Goal: Task Accomplishment & Management: Manage account settings

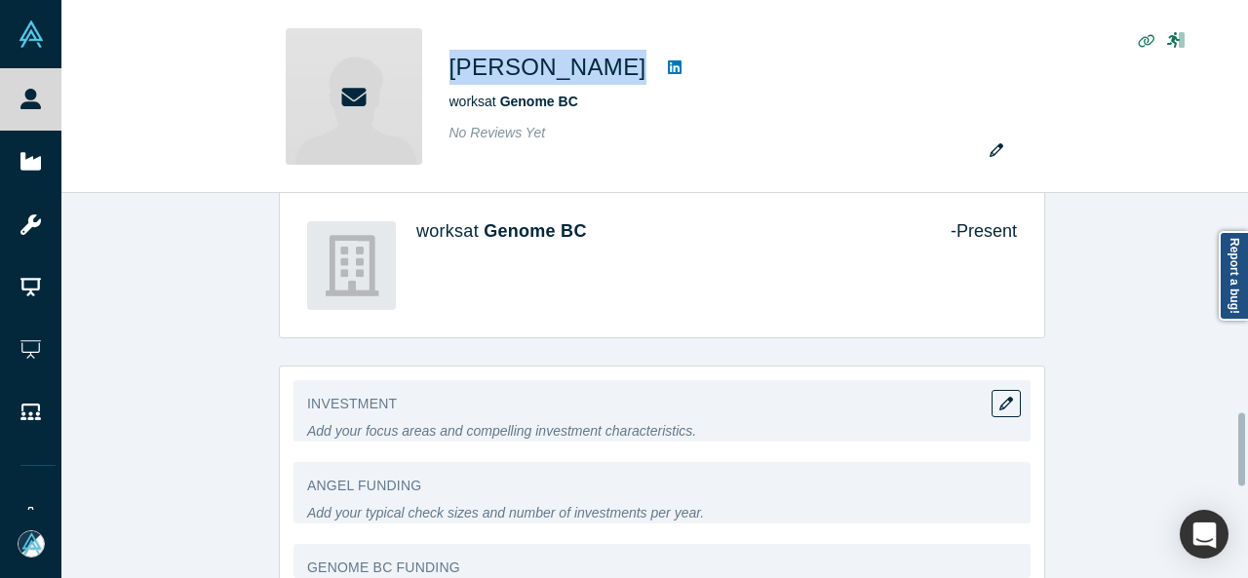
scroll to position [1147, 0]
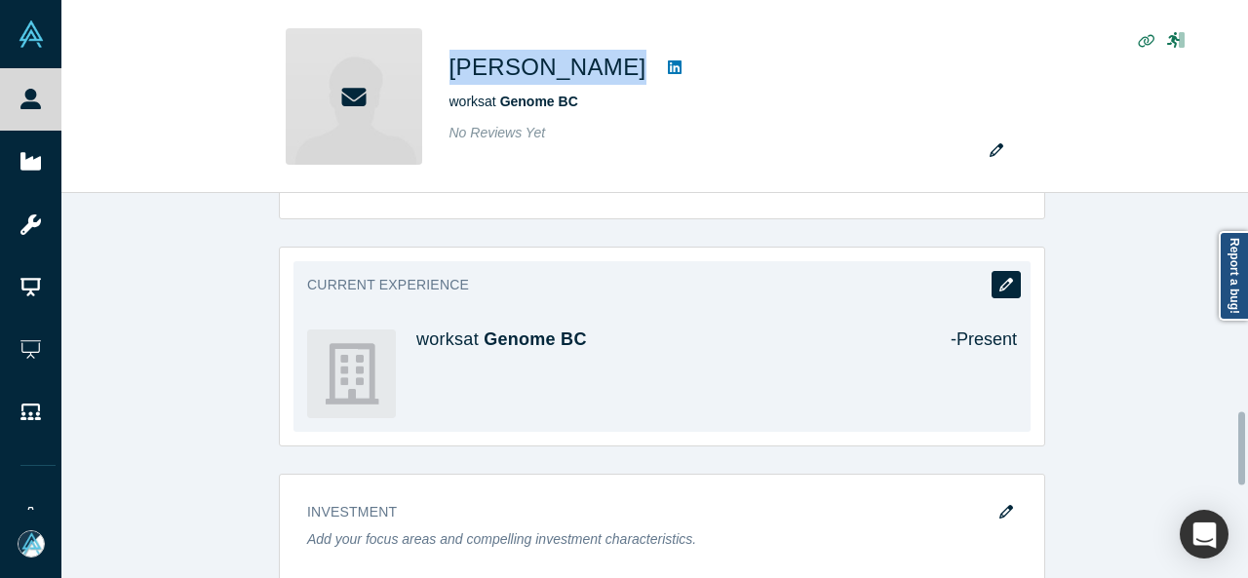
click at [999, 284] on icon "button" at bounding box center [1006, 285] width 14 height 14
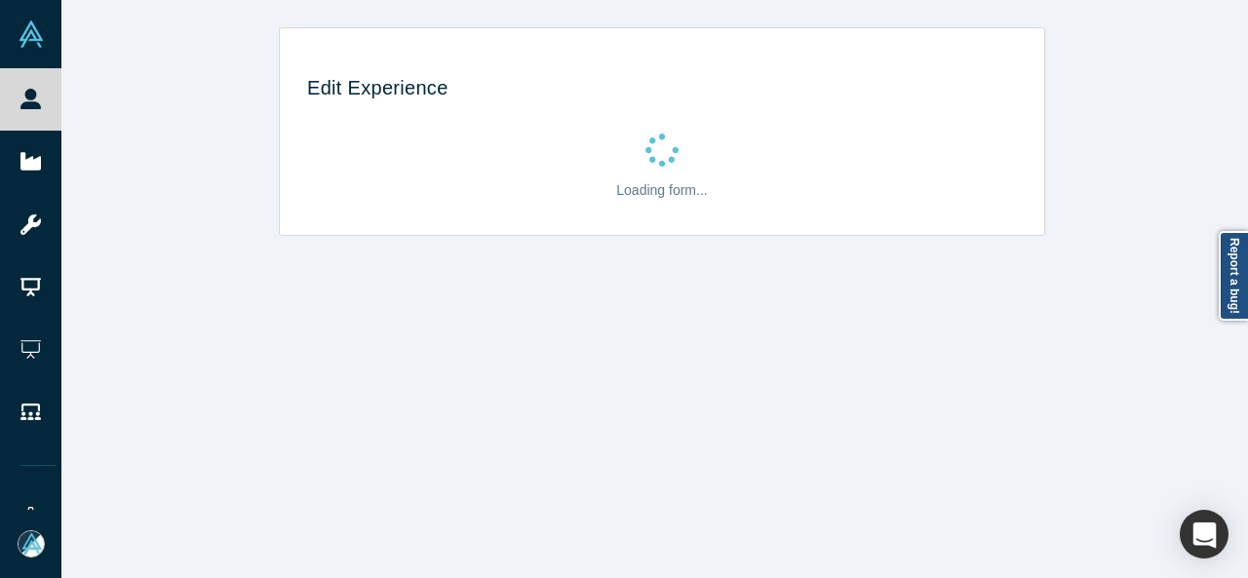
scroll to position [0, 0]
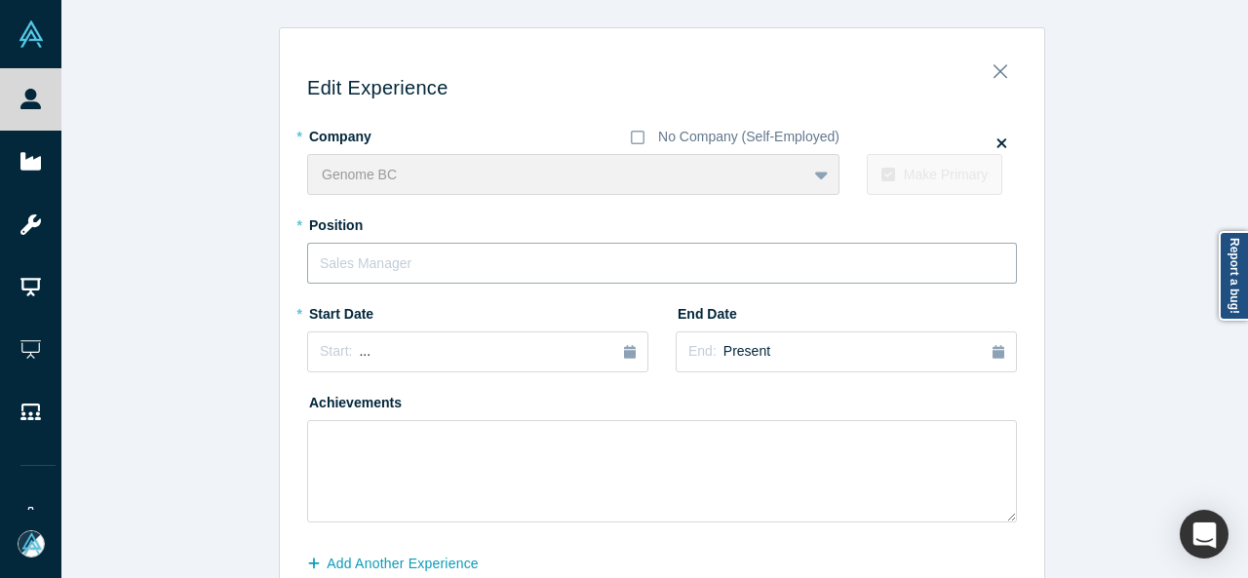
click at [460, 266] on input "text" at bounding box center [662, 263] width 710 height 41
paste input "Director, Industry Innovation Programs"
type input "Director, Industry Innovation Programs"
click at [368, 363] on button "Start: ..." at bounding box center [477, 351] width 341 height 41
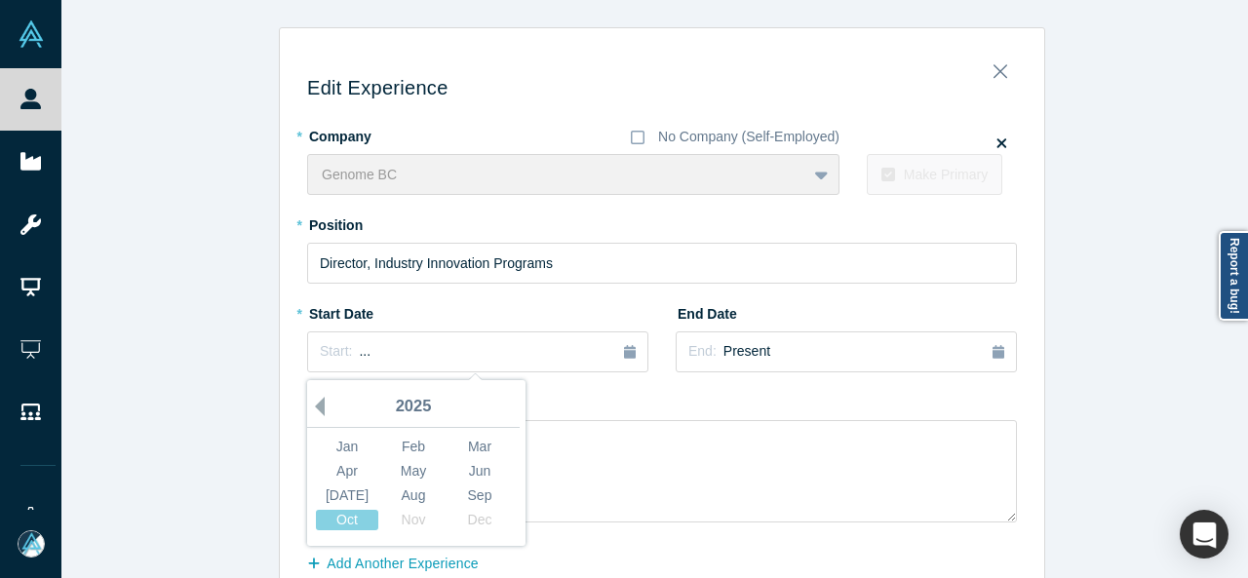
click at [312, 406] on button "Previous Year" at bounding box center [314, 406] width 19 height 19
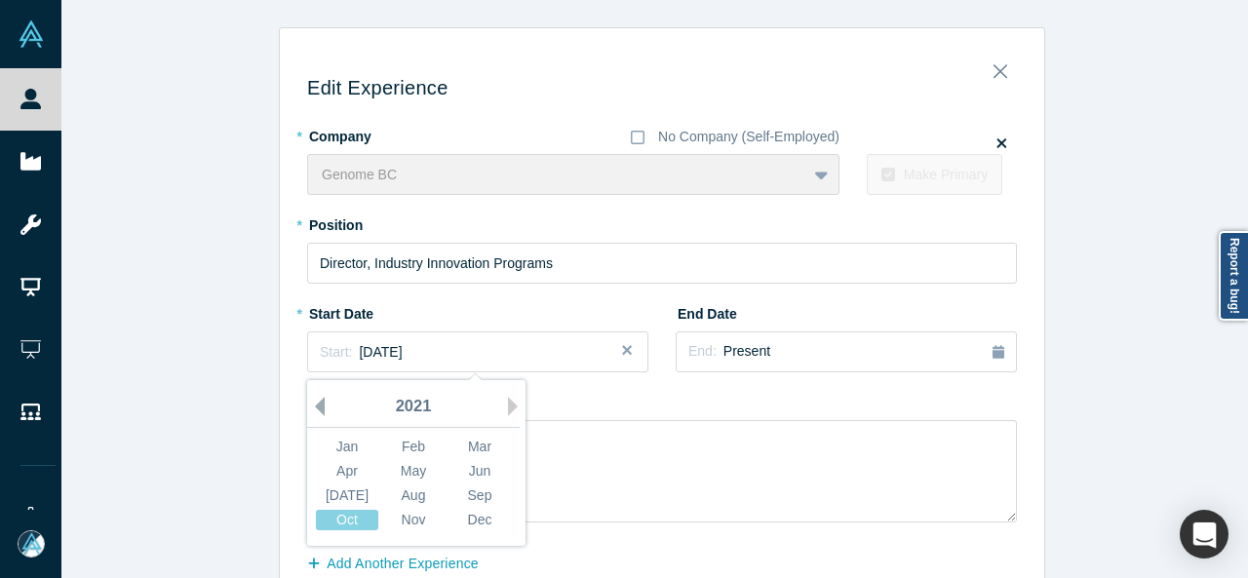
click at [312, 406] on button "Previous Year" at bounding box center [314, 406] width 19 height 19
click at [312, 405] on button "Previous Year" at bounding box center [314, 406] width 19 height 19
click at [312, 404] on button "Previous Year" at bounding box center [314, 406] width 19 height 19
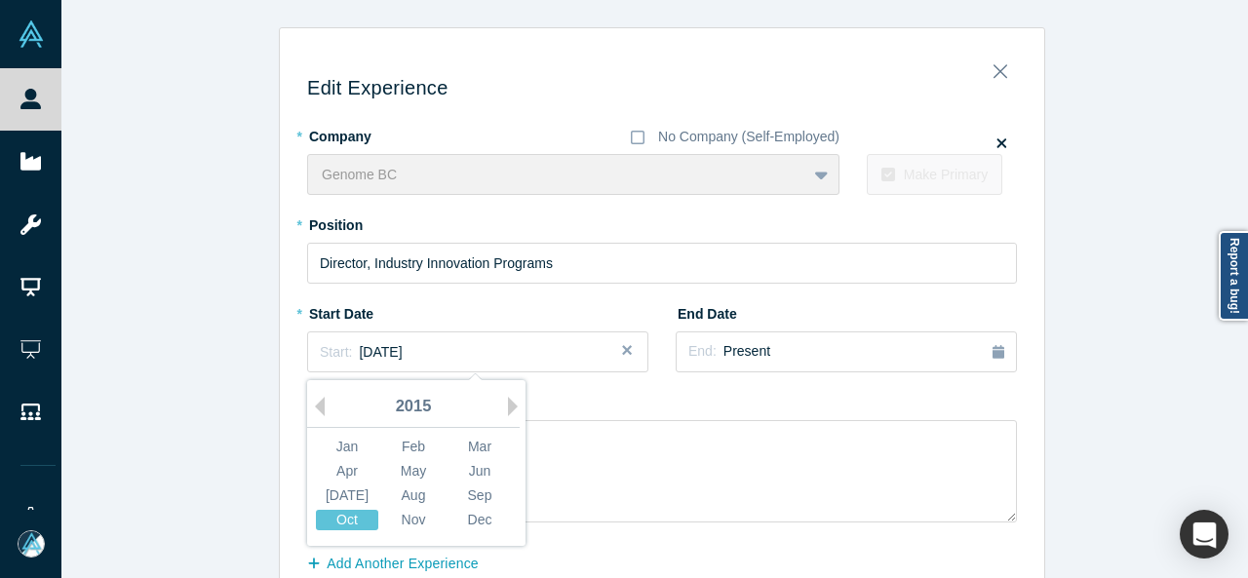
click at [350, 519] on div "Oct" at bounding box center [347, 520] width 62 height 20
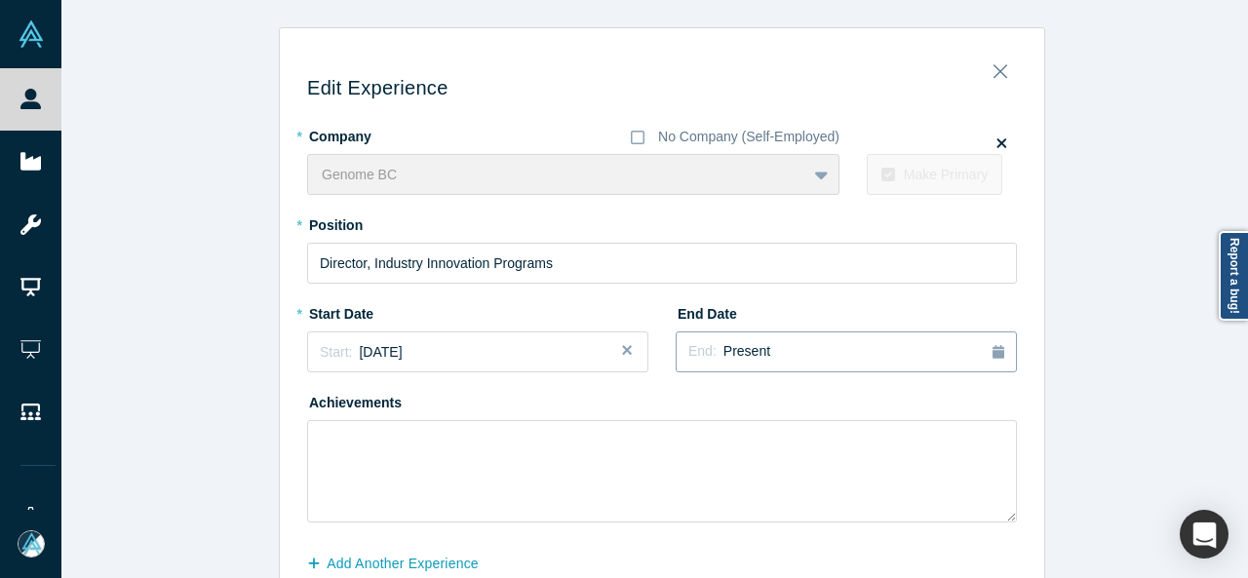
click at [730, 358] on span "Present" at bounding box center [746, 351] width 47 height 16
click at [809, 404] on div "2025" at bounding box center [905, 407] width 212 height 41
click at [809, 404] on button "Previous Year" at bounding box center [806, 406] width 19 height 19
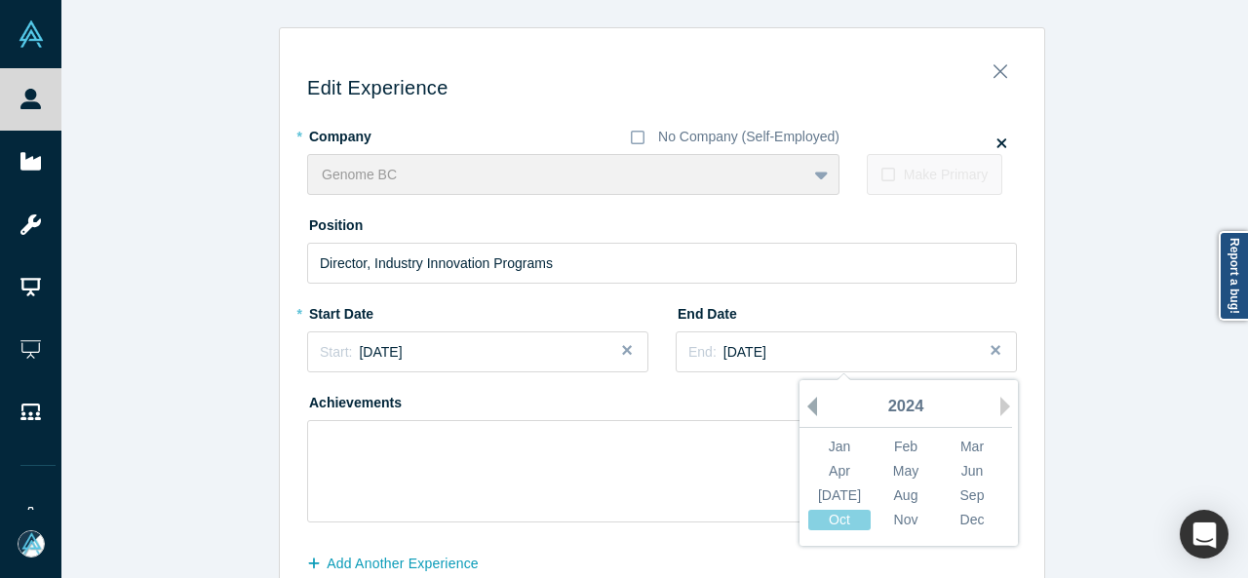
click at [803, 408] on button "Previous Year" at bounding box center [806, 406] width 19 height 19
click at [900, 496] on div "Aug" at bounding box center [905, 495] width 62 height 20
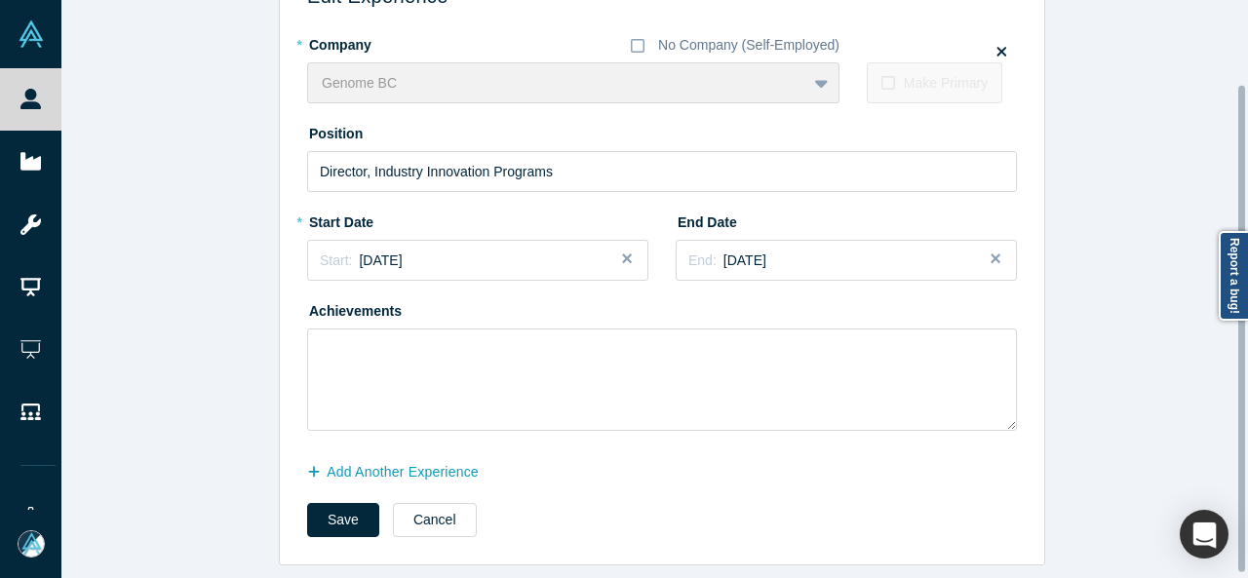
scroll to position [103, 0]
click at [394, 457] on button "Add Another Experience" at bounding box center [403, 472] width 192 height 34
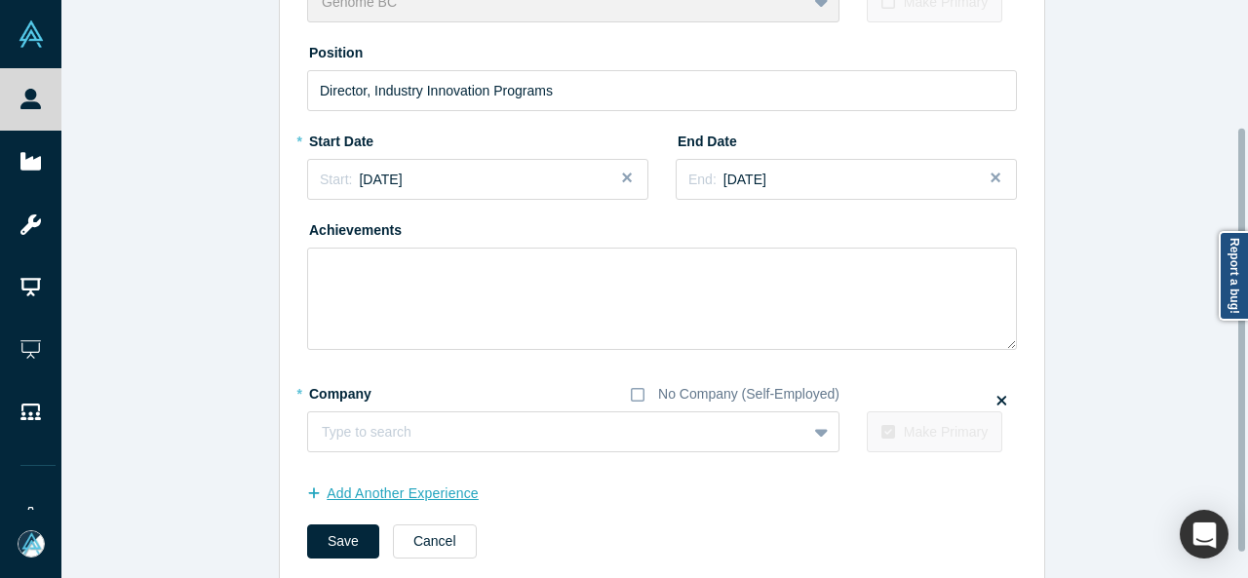
scroll to position [207, 0]
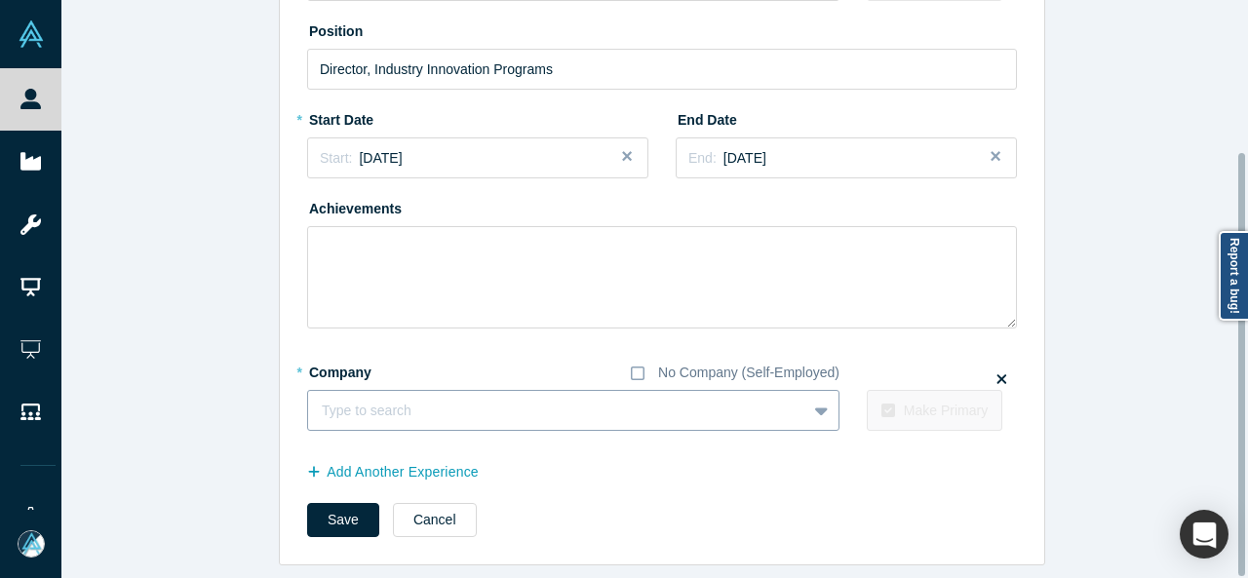
click at [343, 399] on div at bounding box center [557, 411] width 471 height 24
paste input "Executive Director, Industry Innovation Program Executive Director, Industry In…"
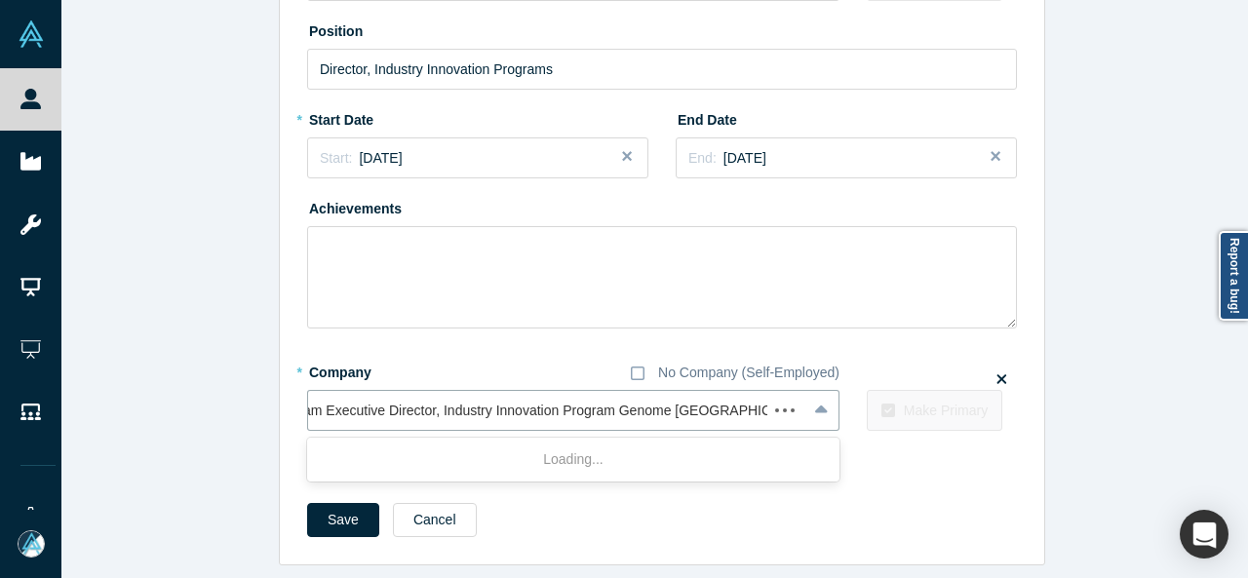
scroll to position [0, 267]
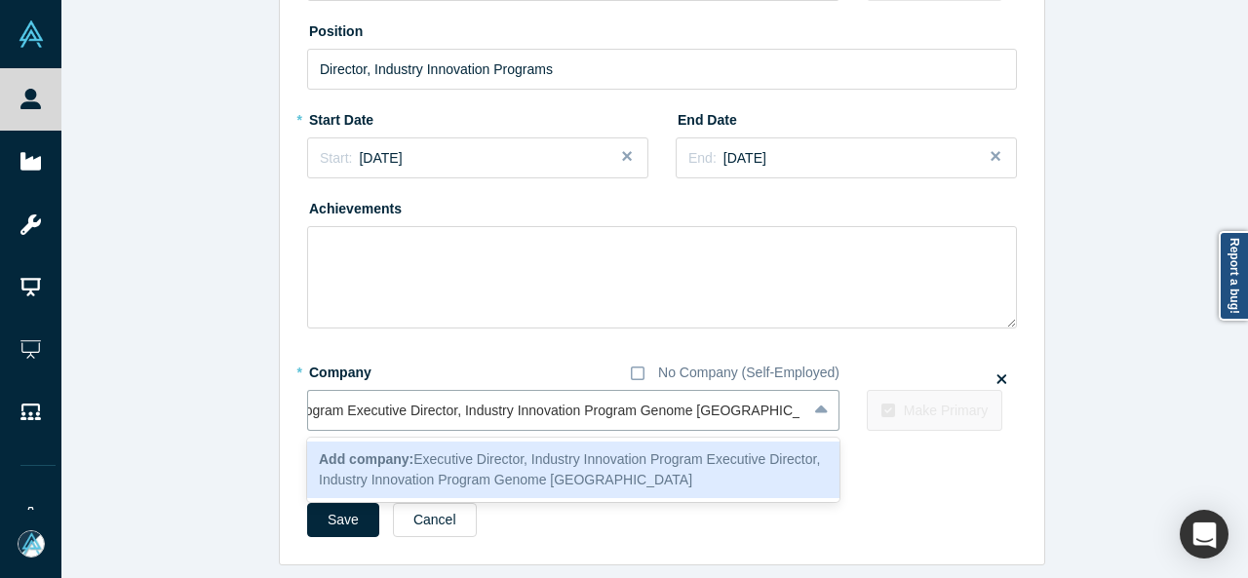
type input "Executive Director, Industry Innovation Program Executive Director, Industry In…"
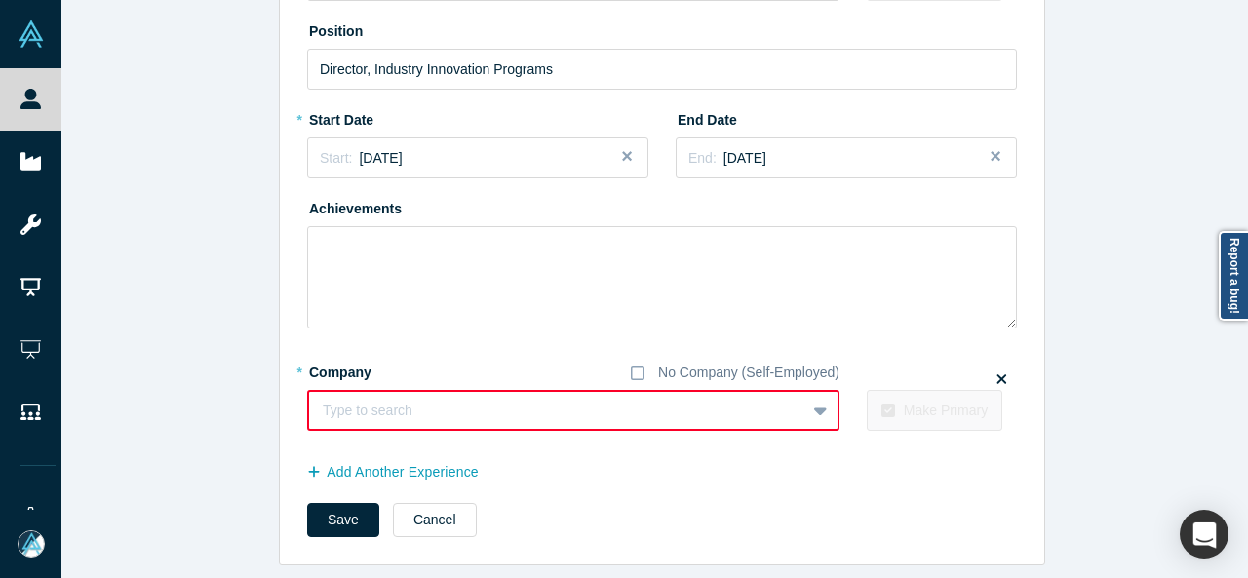
scroll to position [0, 0]
paste input "Executive Director, Industry Innovation Program Executive Director, Industry In…"
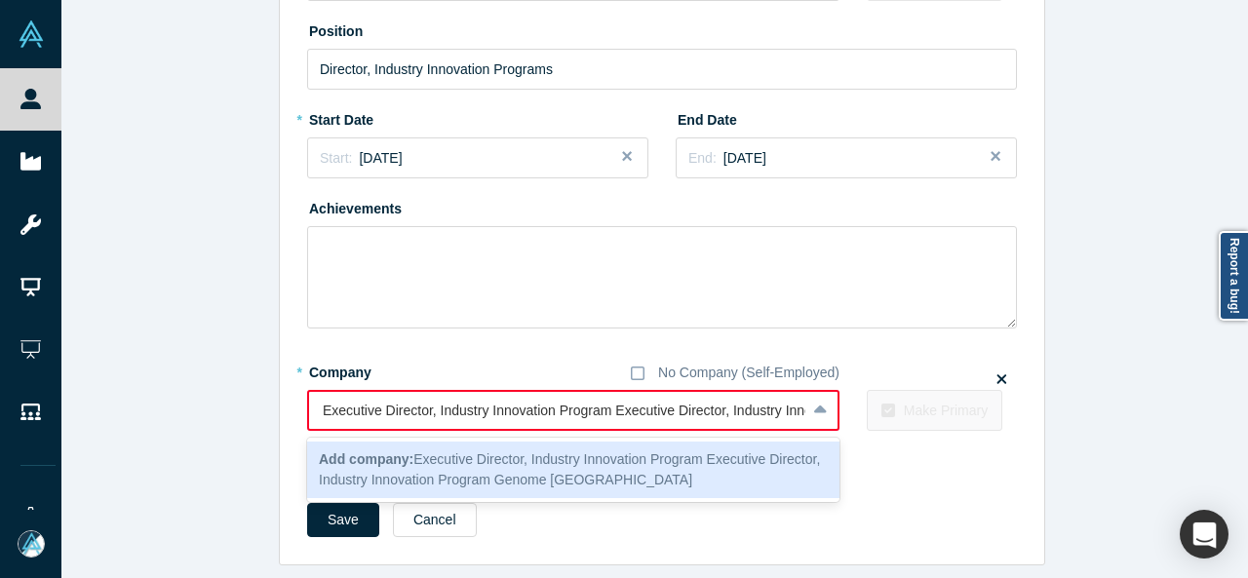
scroll to position [0, 252]
drag, startPoint x: 644, startPoint y: 401, endPoint x: 240, endPoint y: 408, distance: 404.6
click at [240, 408] on div "Edit Experience * Company No Company (Self-Employed) Genome BC To pick up a dra…" at bounding box center [661, 199] width 1201 height 732
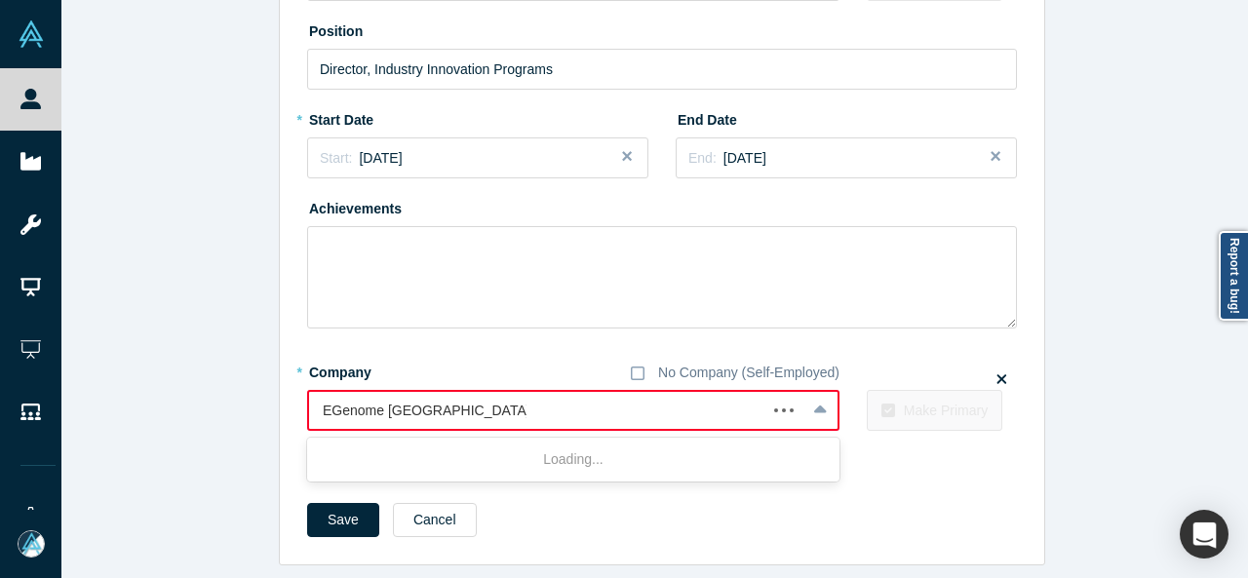
type input "Genome [GEOGRAPHIC_DATA]"
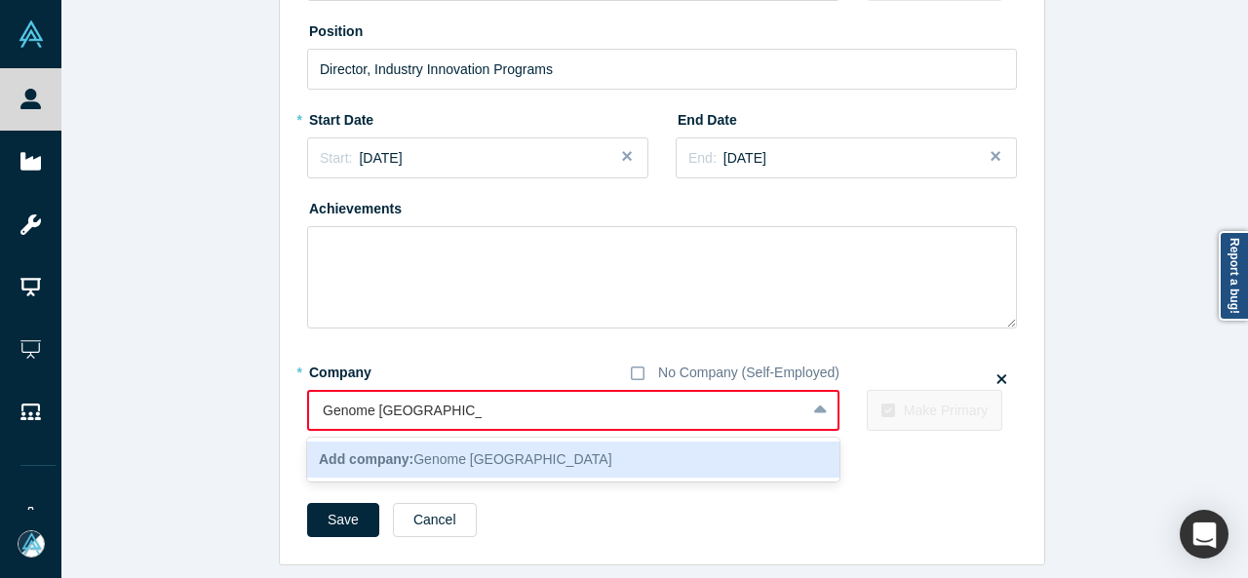
click at [432, 453] on span "Add company: Genome [GEOGRAPHIC_DATA]" at bounding box center [465, 459] width 293 height 16
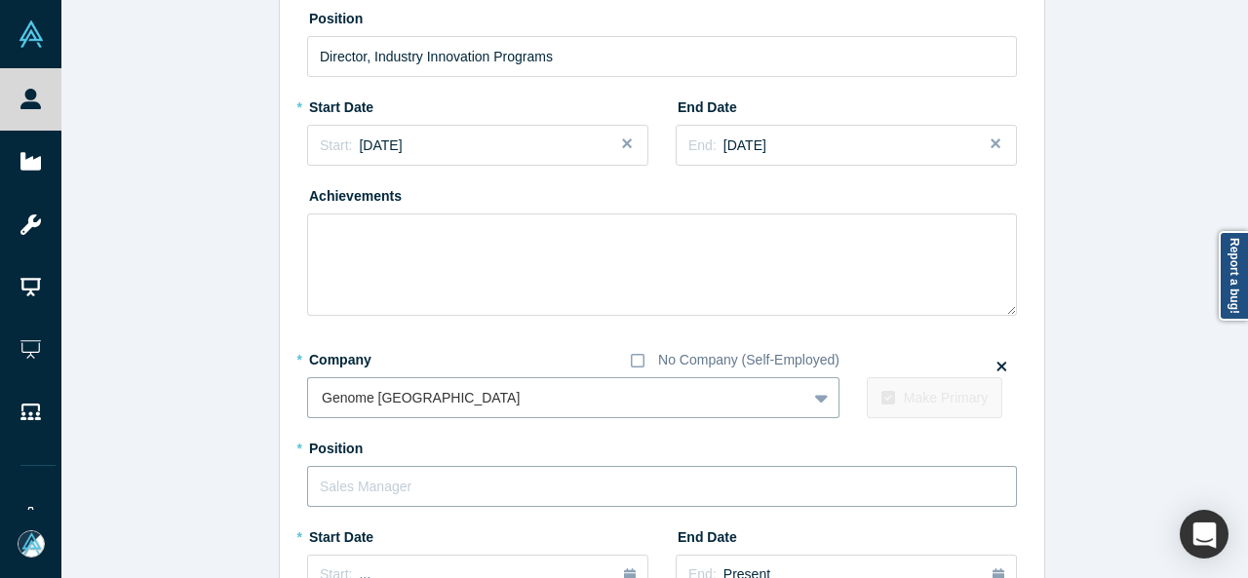
click at [432, 472] on input "text" at bounding box center [662, 486] width 710 height 41
paste input "novation Program Executive Director, Industry Innovation Program"
drag, startPoint x: 423, startPoint y: 486, endPoint x: 107, endPoint y: 475, distance: 316.0
click at [115, 473] on div "Edit Experience * Company No Company (Self-Employed) Genome BC To pick up a dra…" at bounding box center [661, 350] width 1201 height 1059
type input "Executive Director, Industry Innovation Program"
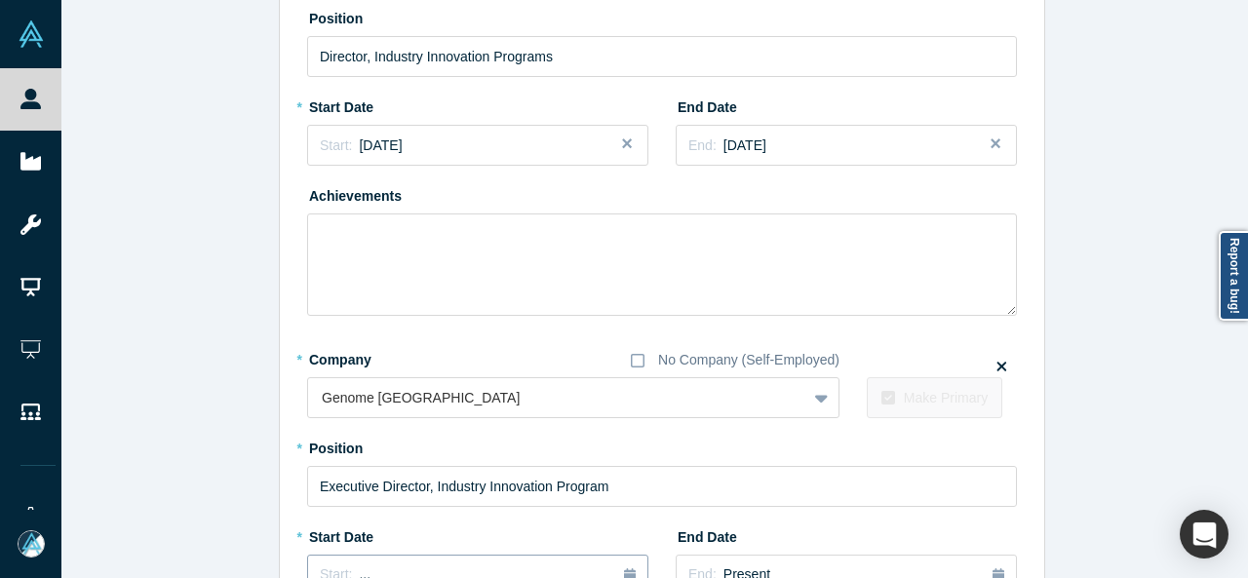
click at [405, 568] on div "Start: ..." at bounding box center [478, 574] width 316 height 21
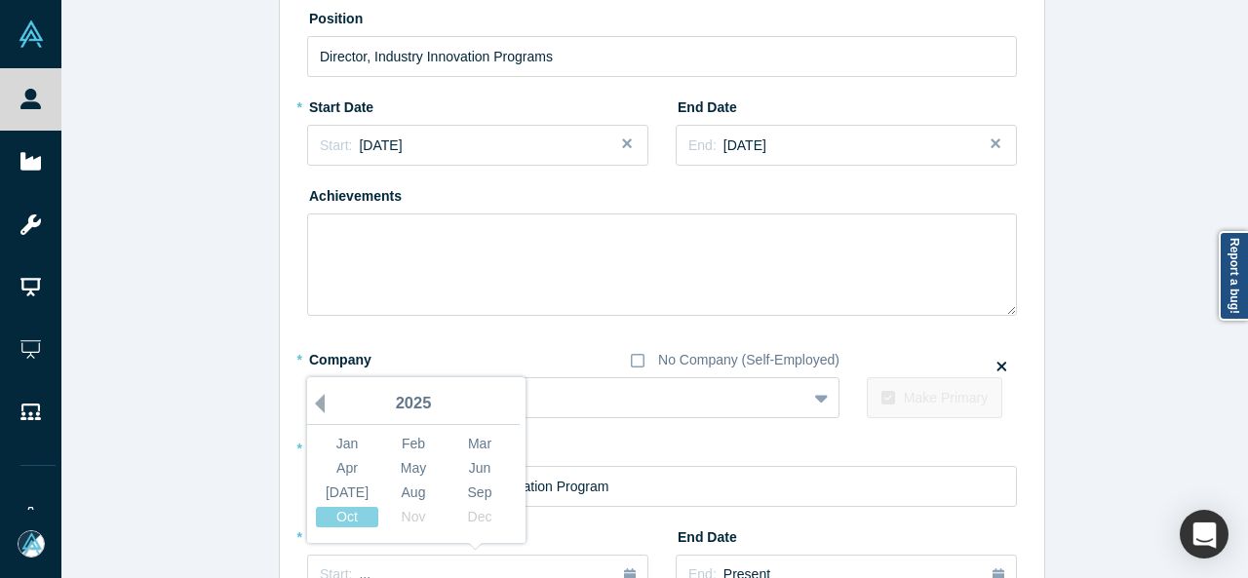
click at [310, 404] on button "Previous Year" at bounding box center [314, 403] width 19 height 19
click at [359, 469] on div "Apr" at bounding box center [347, 468] width 62 height 20
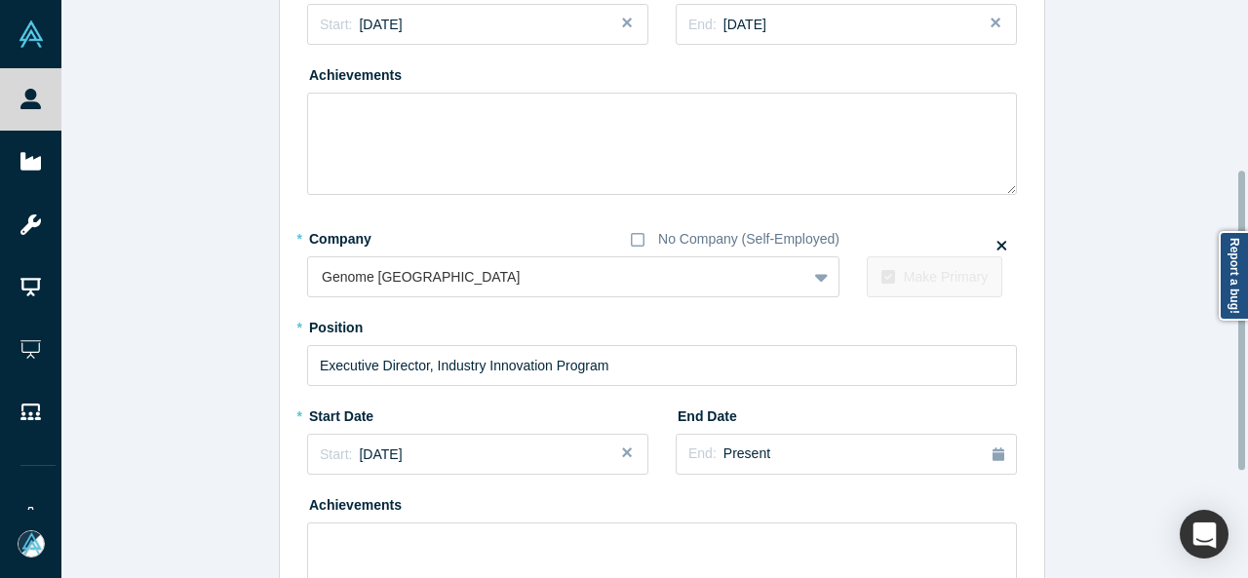
scroll to position [499, 0]
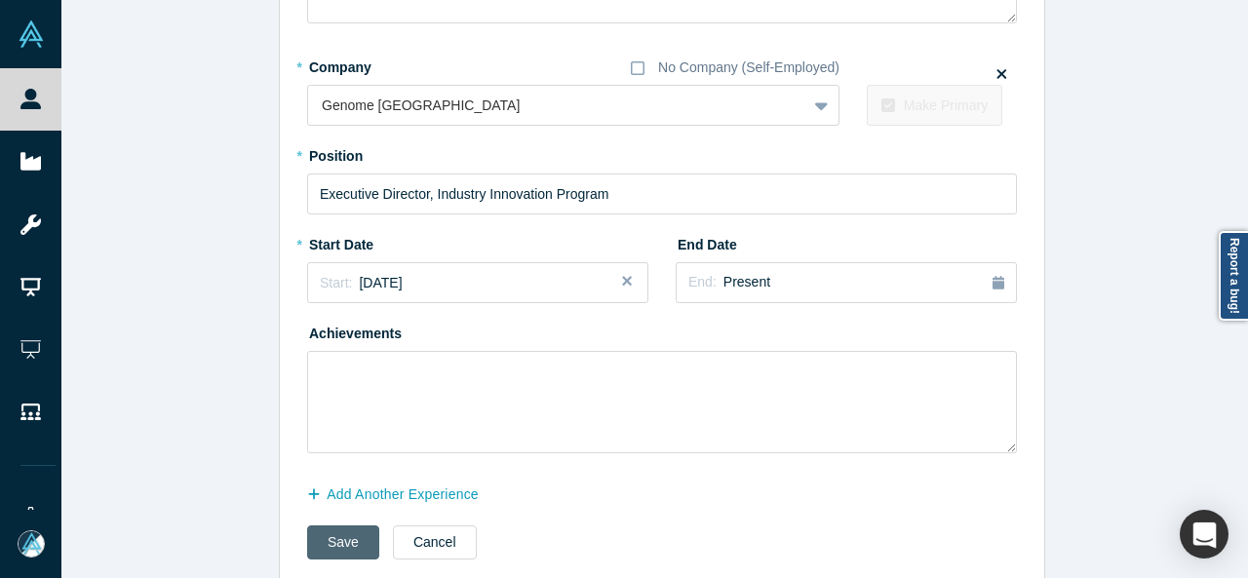
click at [349, 545] on button "Save" at bounding box center [343, 542] width 72 height 34
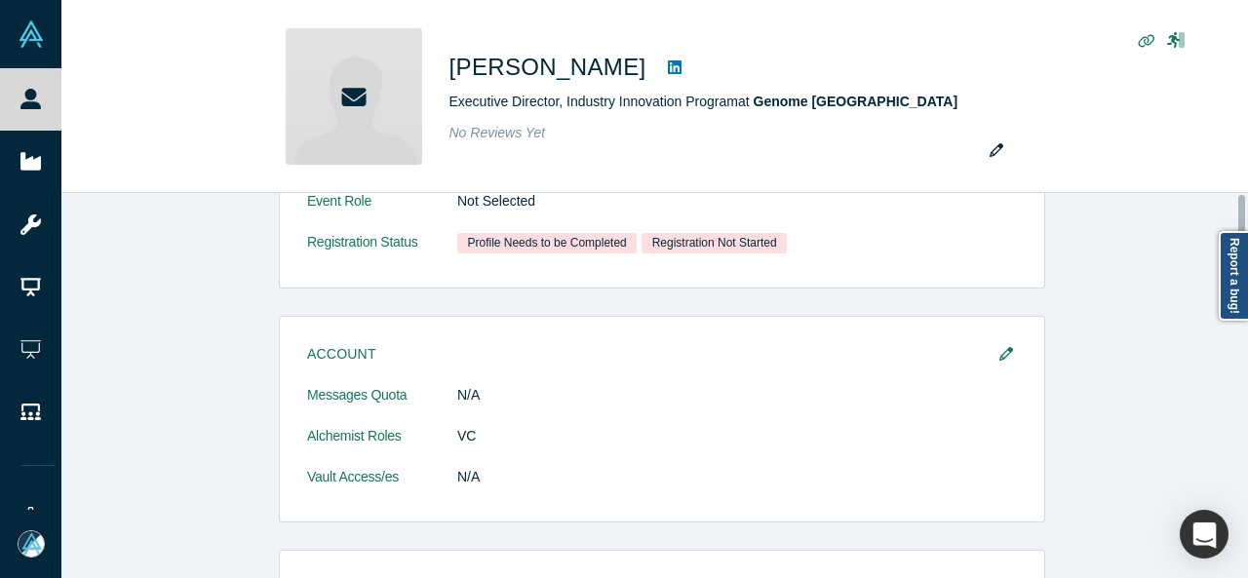
scroll to position [0, 0]
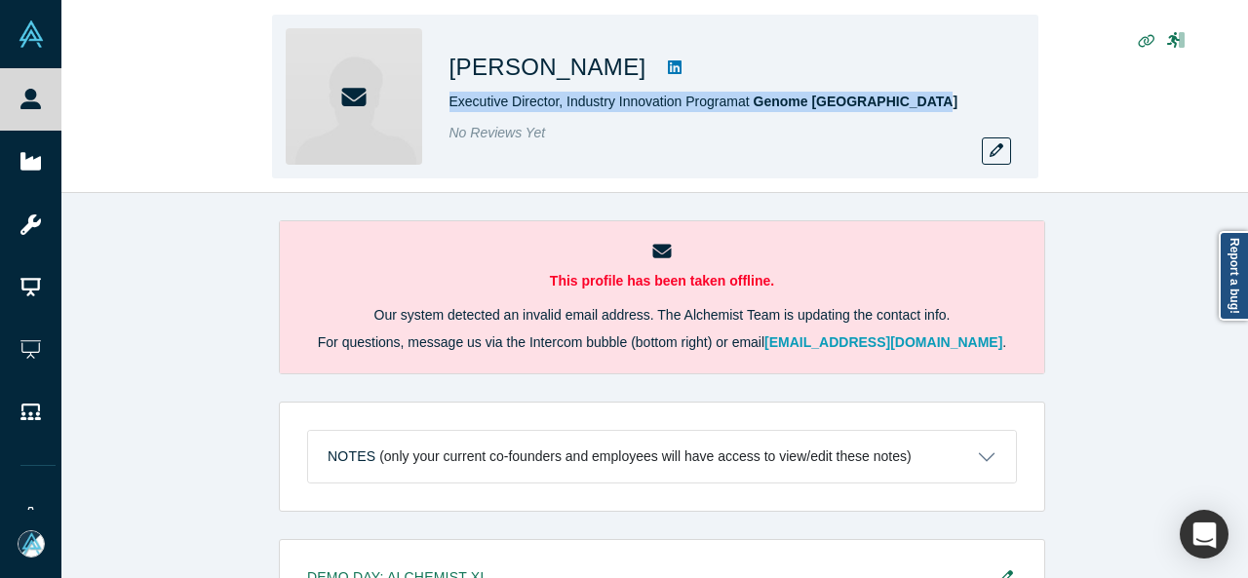
drag, startPoint x: 444, startPoint y: 104, endPoint x: 949, endPoint y: 109, distance: 504.9
click at [949, 109] on div "[PERSON_NAME] Executive Director, Industry Innovation Program at Genome [GEOGRA…" at bounding box center [655, 97] width 766 height 164
copy span "Executive Director, Industry Innovation Program at Genome [GEOGRAPHIC_DATA]"
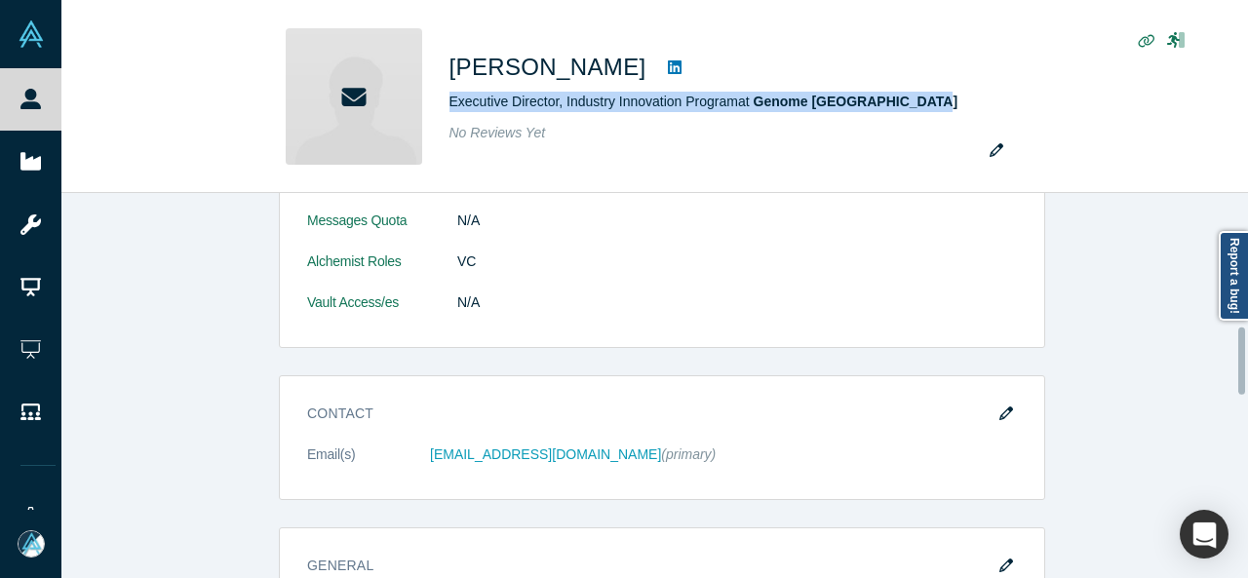
scroll to position [780, 0]
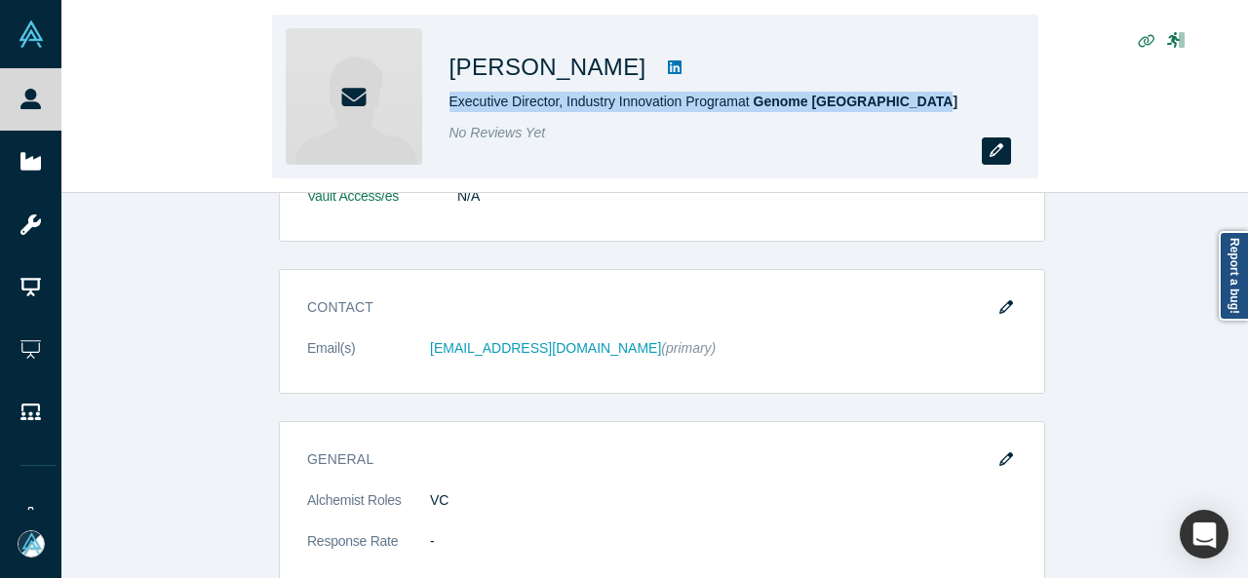
click at [1006, 145] on button "button" at bounding box center [995, 150] width 29 height 27
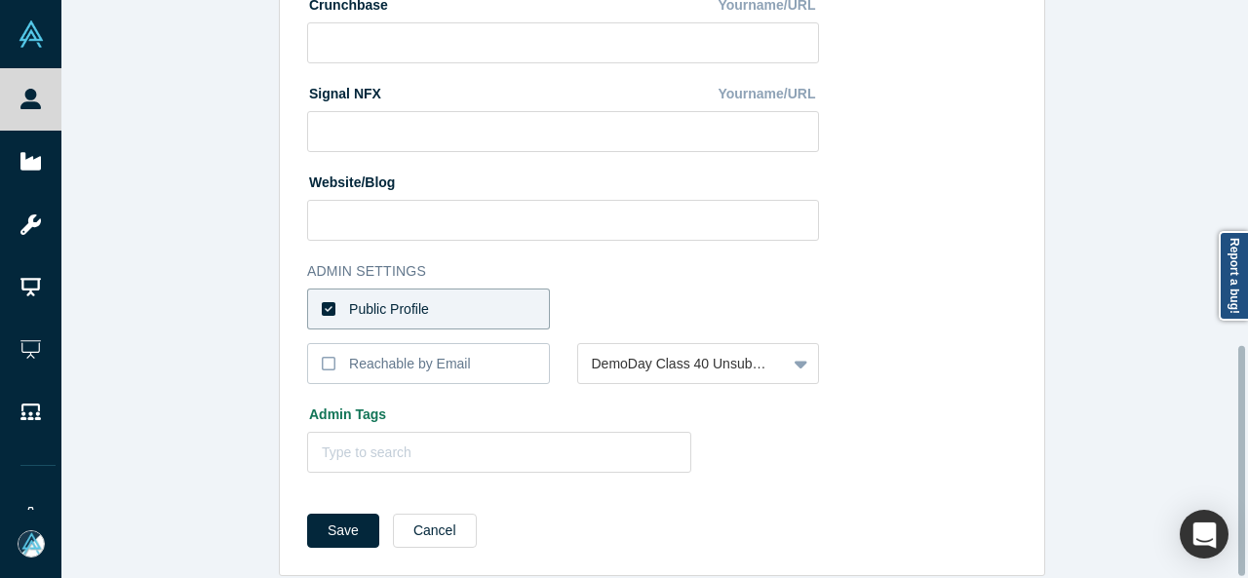
scroll to position [865, 0]
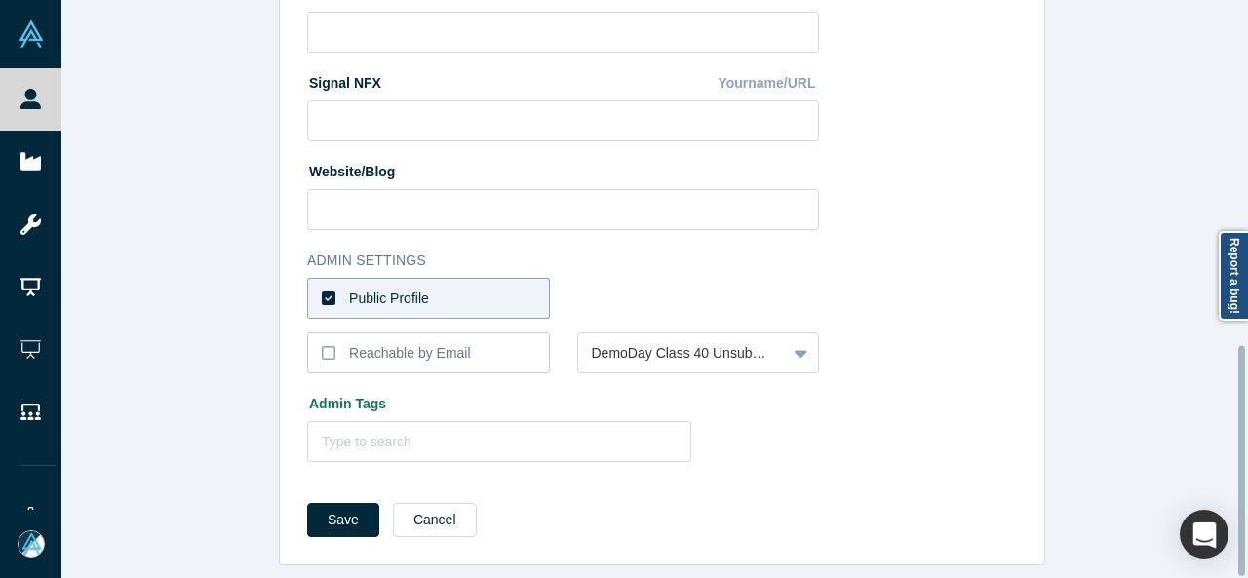
click at [431, 282] on label "Public Profile" at bounding box center [428, 298] width 243 height 41
click at [0, 0] on input "Public Profile" at bounding box center [0, 0] width 0 height 0
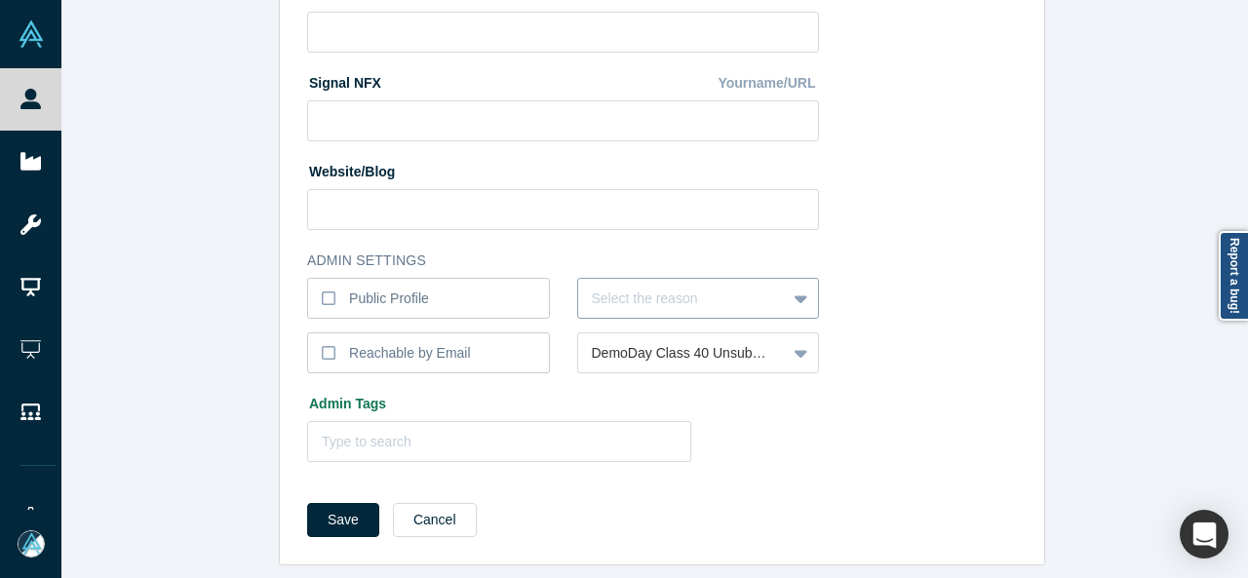
click at [627, 287] on div at bounding box center [682, 299] width 181 height 24
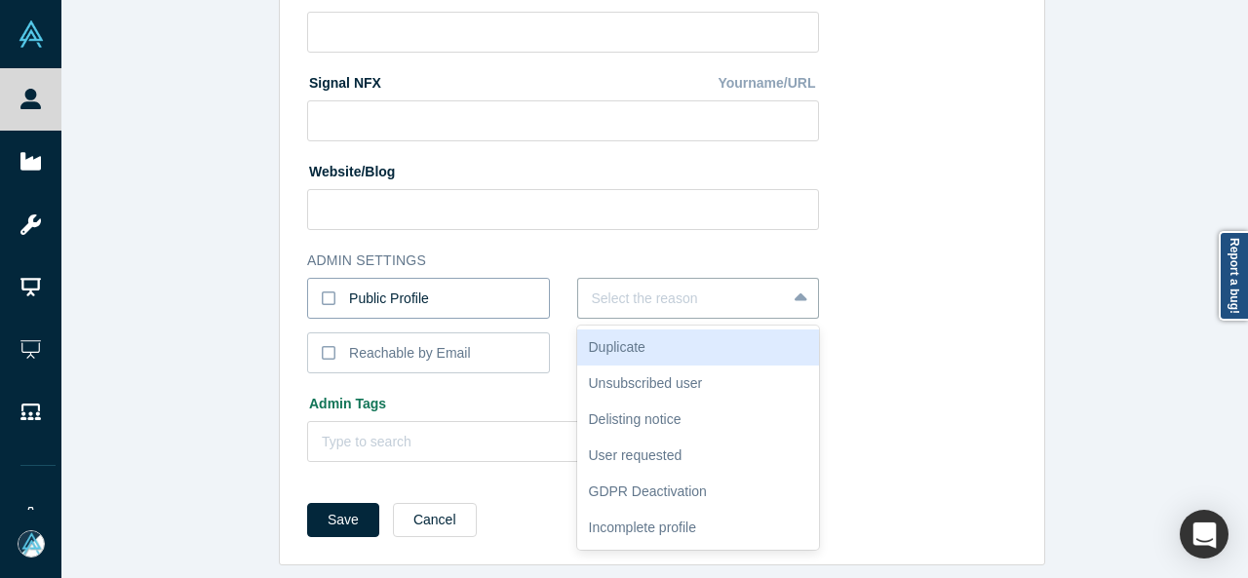
click at [427, 287] on label "Public Profile" at bounding box center [428, 298] width 243 height 41
click at [0, 0] on input "Public Profile" at bounding box center [0, 0] width 0 height 0
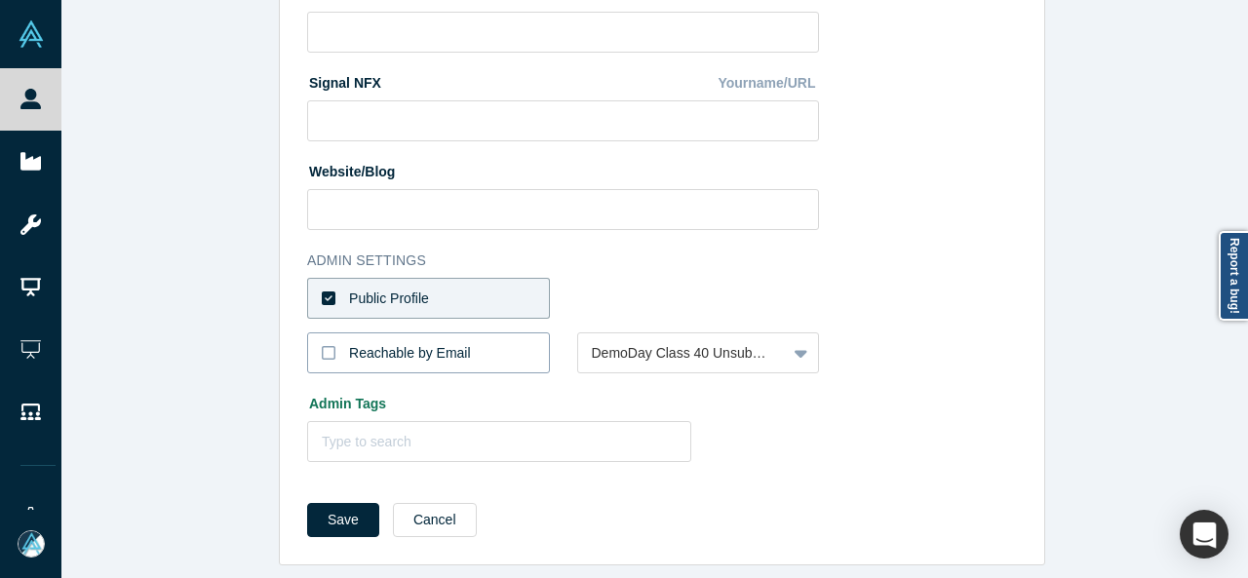
click at [368, 343] on div "Reachable by Email" at bounding box center [410, 353] width 122 height 20
click at [0, 0] on input "Reachable by Email" at bounding box center [0, 0] width 0 height 0
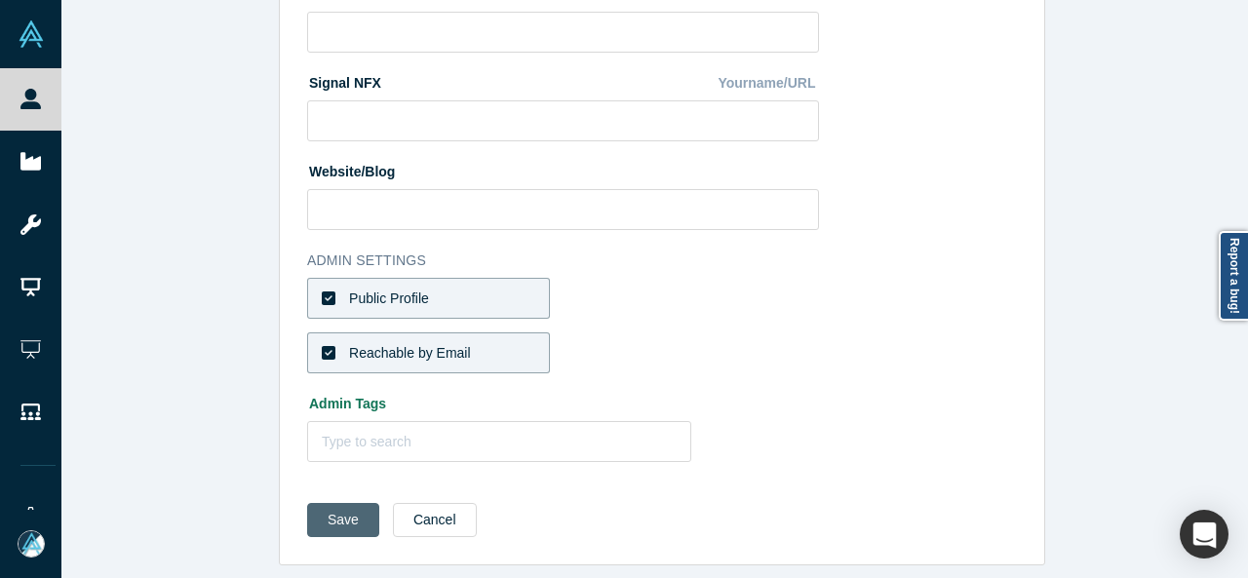
click at [318, 503] on button "Save" at bounding box center [343, 520] width 72 height 34
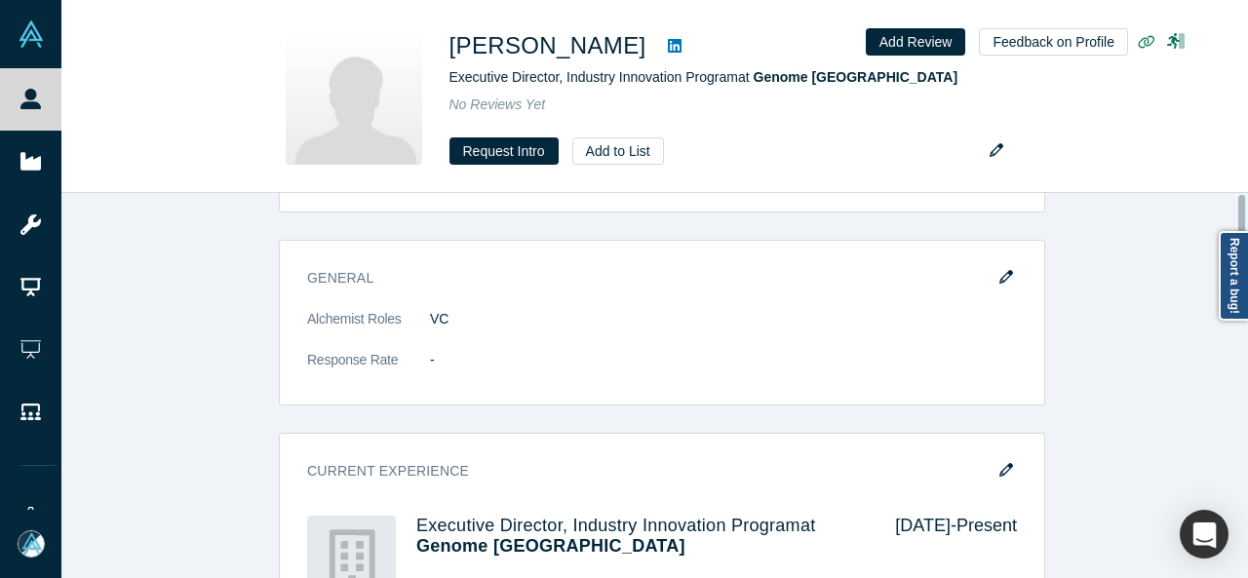
scroll to position [0, 0]
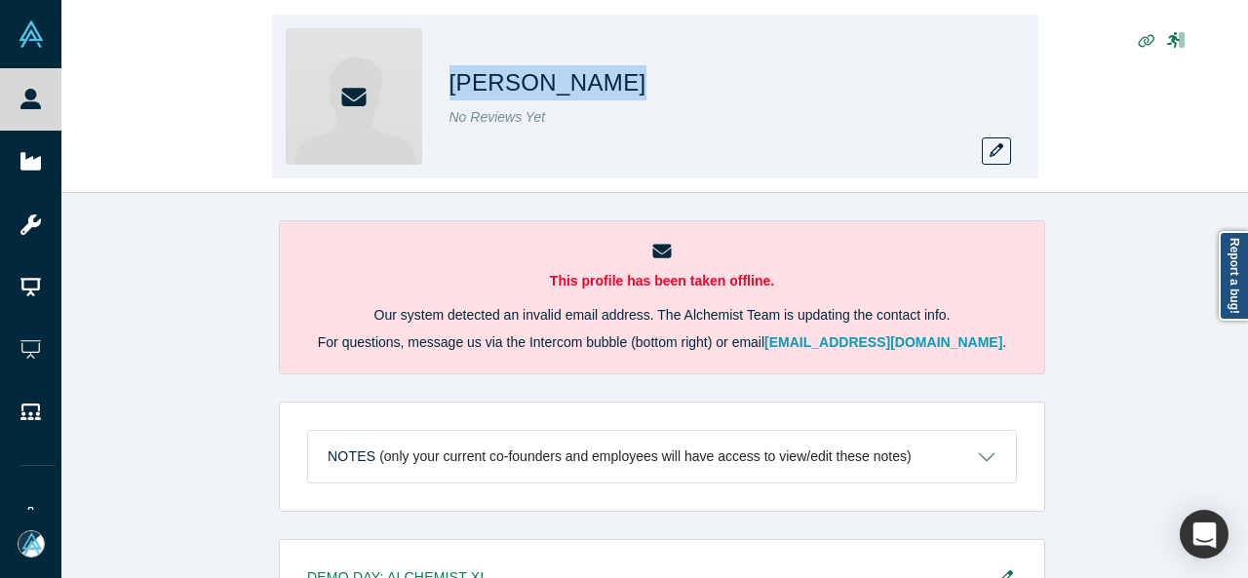
drag, startPoint x: 452, startPoint y: 91, endPoint x: 596, endPoint y: 88, distance: 144.3
click at [596, 88] on div "Patrick White" at bounding box center [722, 82] width 546 height 35
copy h1 "Patrick White"
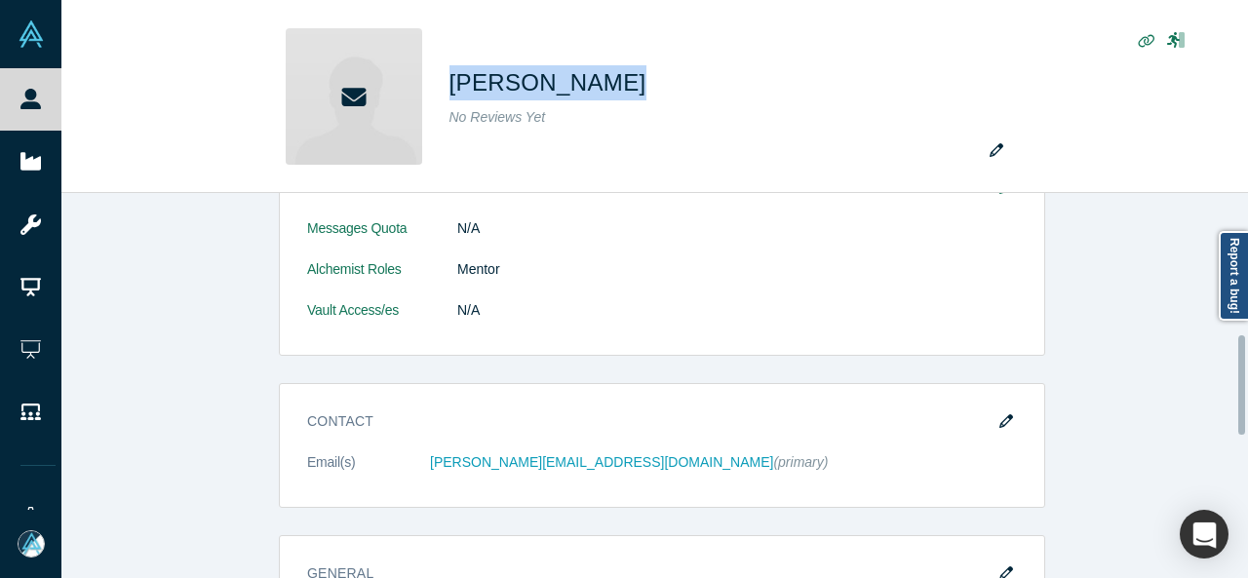
scroll to position [682, 0]
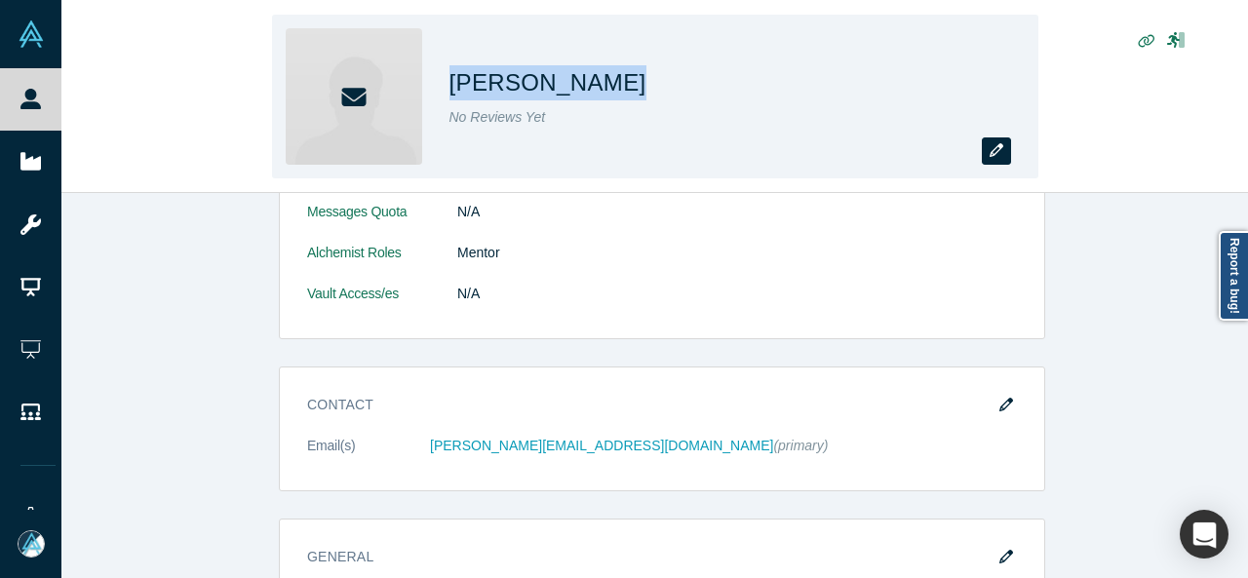
click at [998, 137] on button "button" at bounding box center [995, 150] width 29 height 27
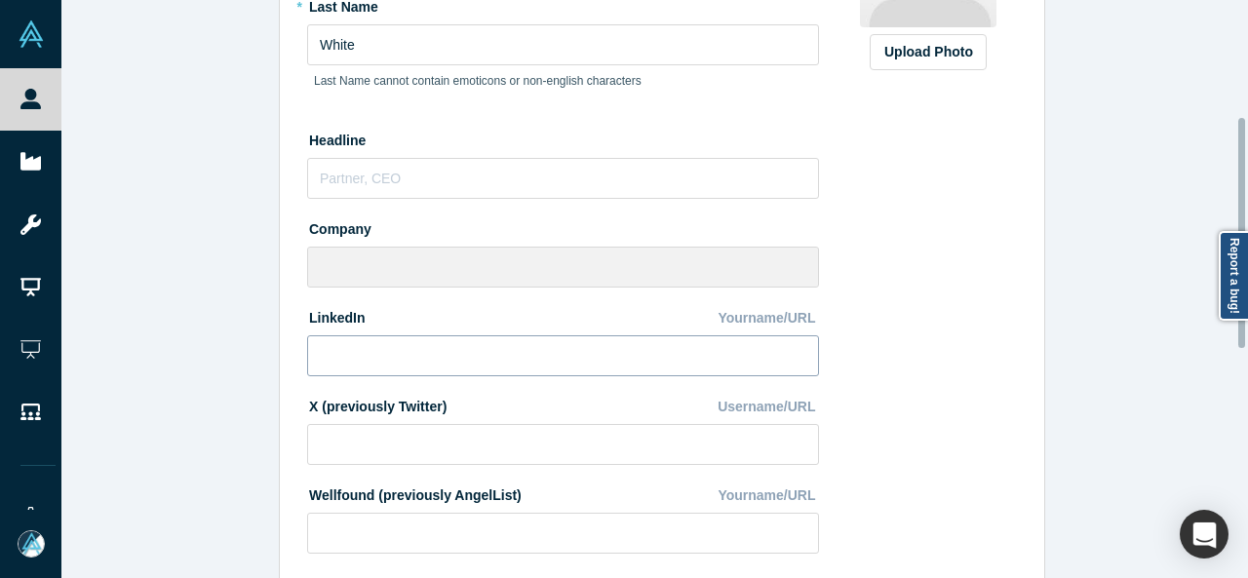
scroll to position [292, 0]
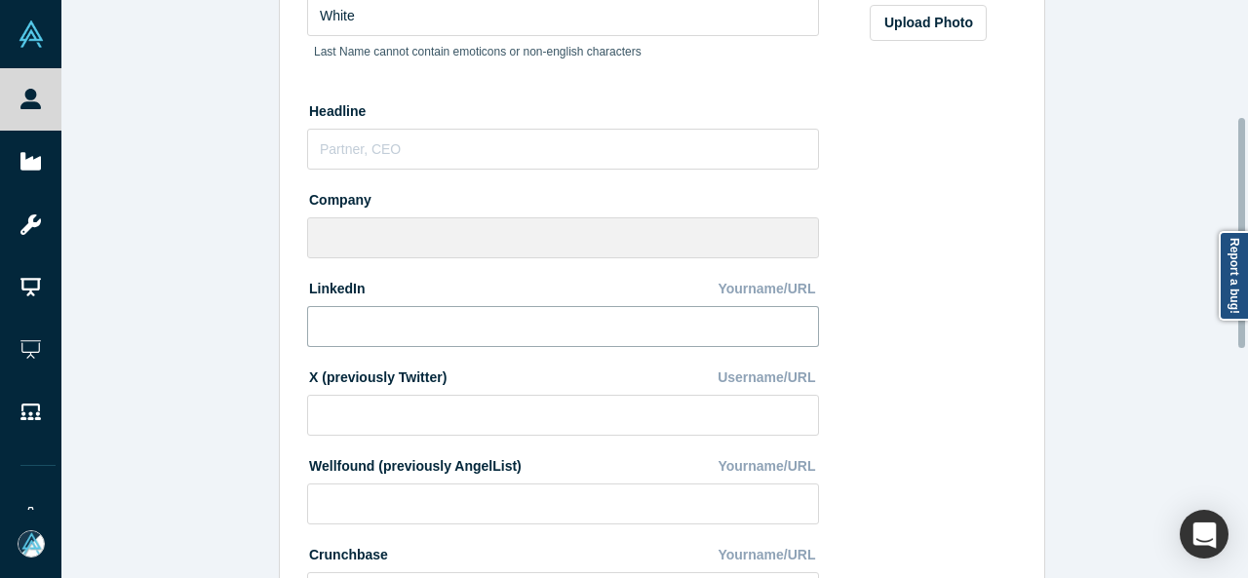
click at [441, 325] on input at bounding box center [563, 326] width 512 height 41
paste input "http://www.linkedin.com/in/patwhite"
type input "http://www.linkedin.com/in/patwhite"
